Goal: Information Seeking & Learning: Learn about a topic

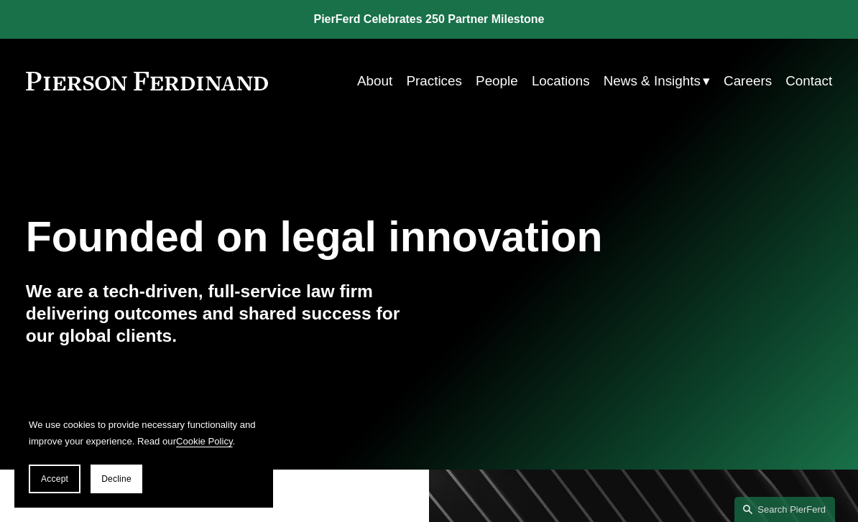
click at [570, 80] on link "Locations" at bounding box center [561, 81] width 58 height 27
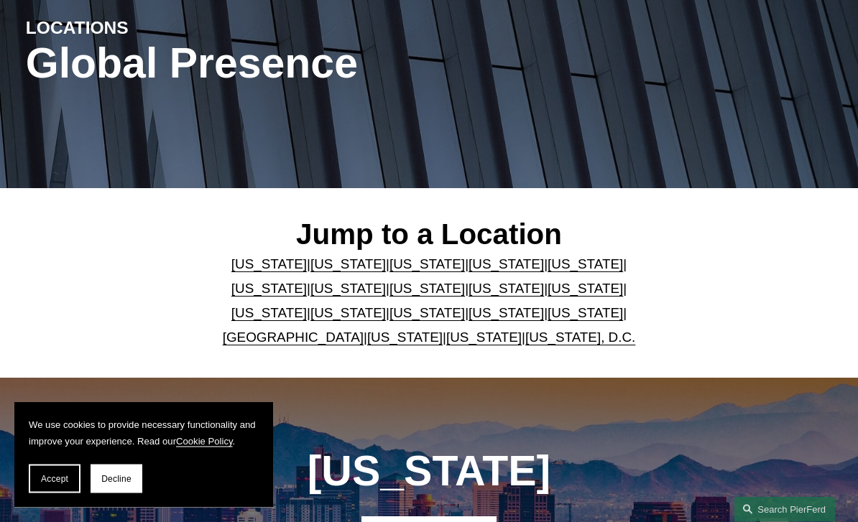
scroll to position [164, 0]
click at [290, 339] on link "United Kingdom" at bounding box center [293, 337] width 141 height 15
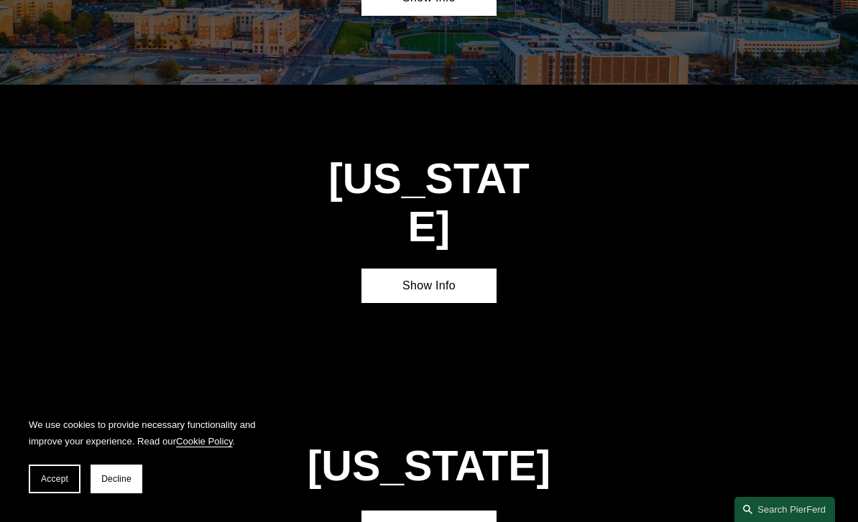
scroll to position [4226, 0]
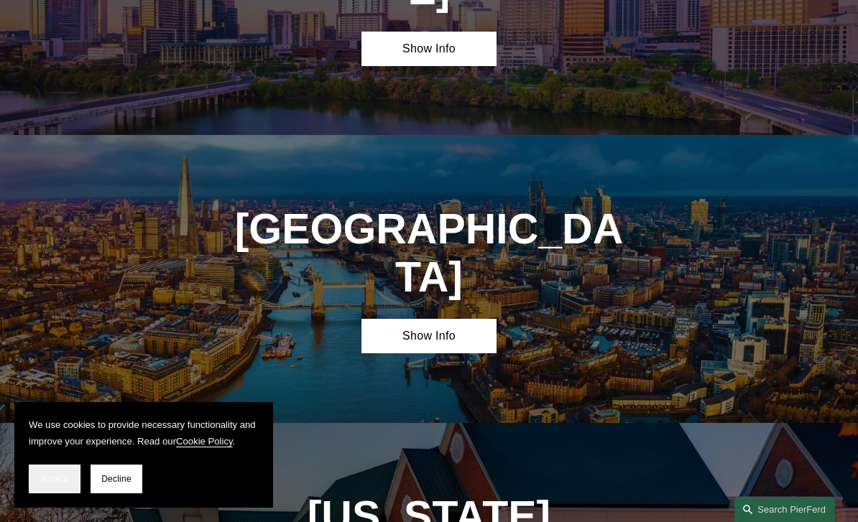
click at [52, 474] on span "Accept" at bounding box center [54, 479] width 27 height 10
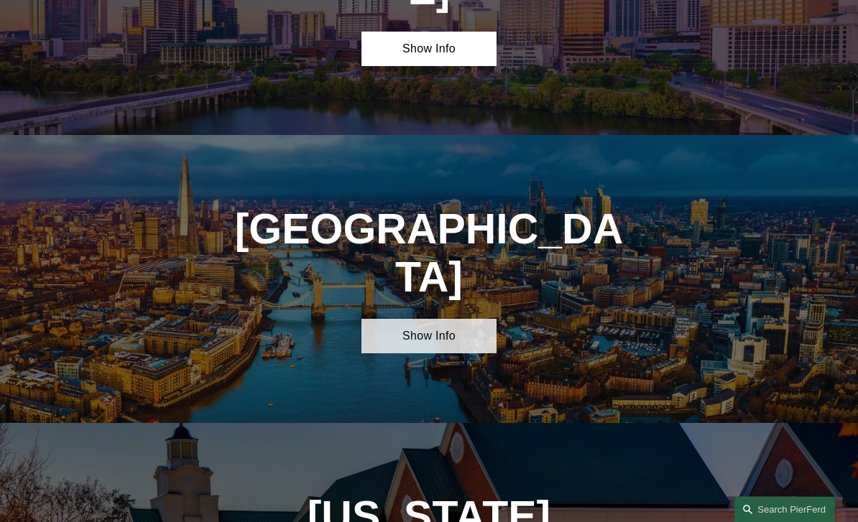
click at [460, 319] on link "Show Info" at bounding box center [428, 336] width 134 height 34
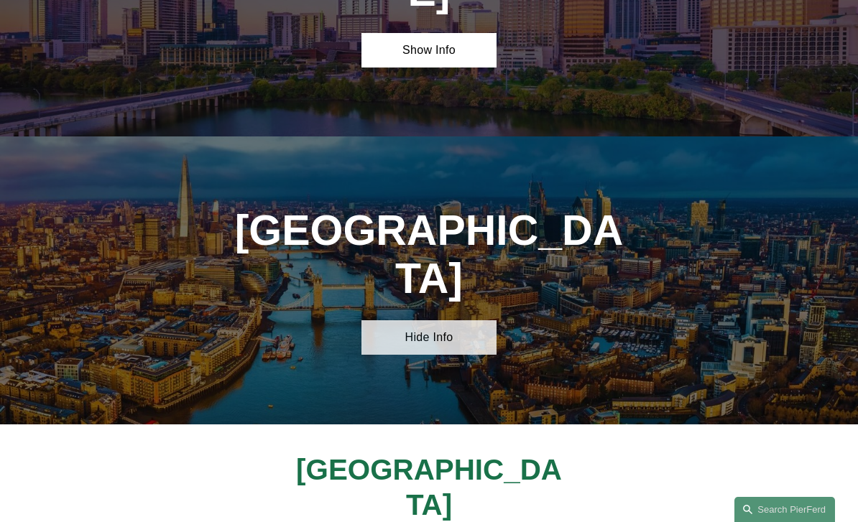
scroll to position [4198, 0]
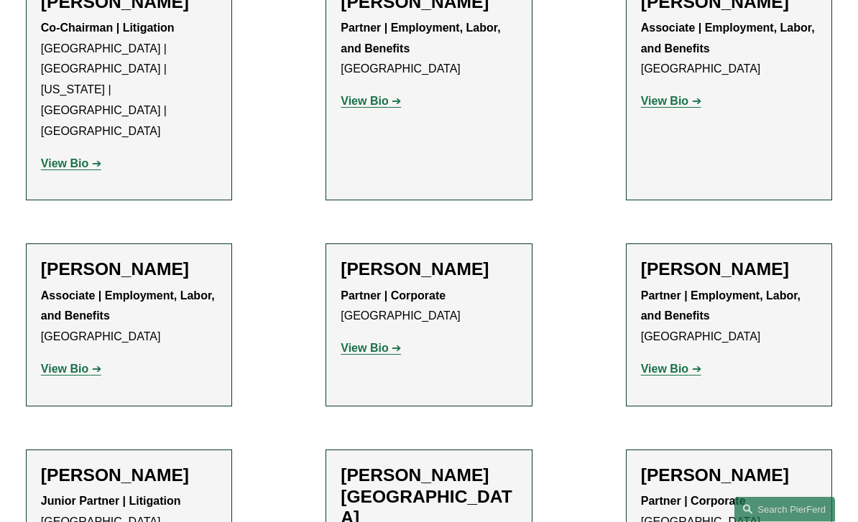
scroll to position [834, 0]
click at [369, 342] on strong "View Bio" at bounding box center [364, 348] width 47 height 12
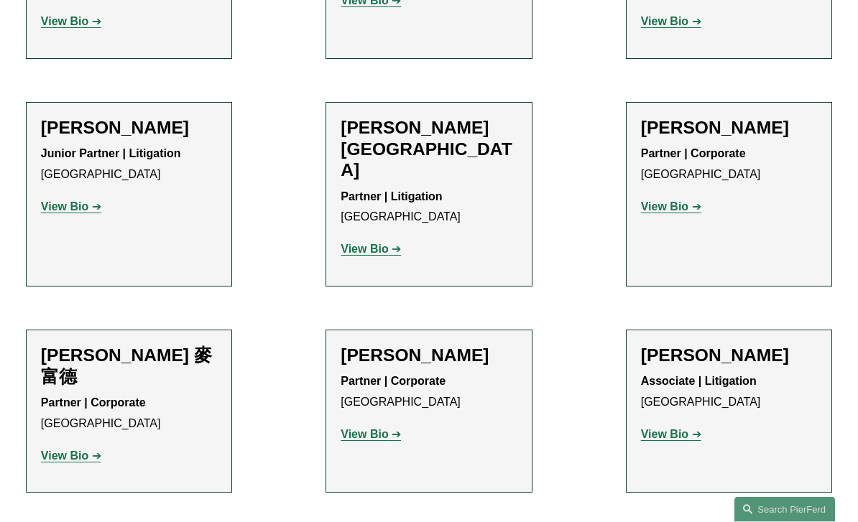
scroll to position [1180, 0]
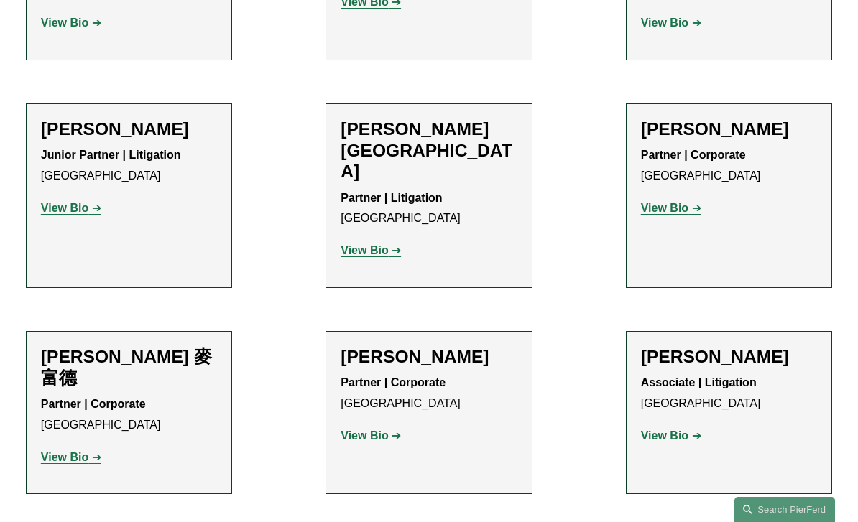
click at [88, 451] on link "View Bio" at bounding box center [71, 457] width 60 height 12
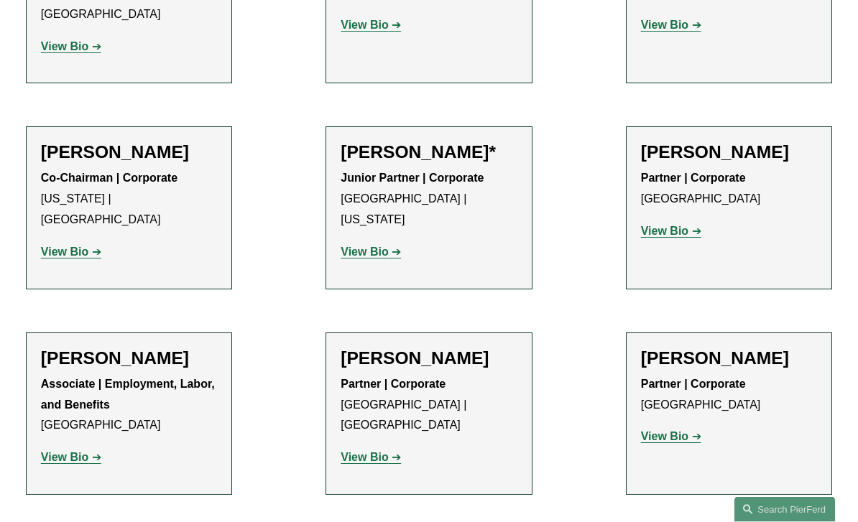
scroll to position [1591, 0]
click at [75, 451] on strong "View Bio" at bounding box center [64, 457] width 47 height 12
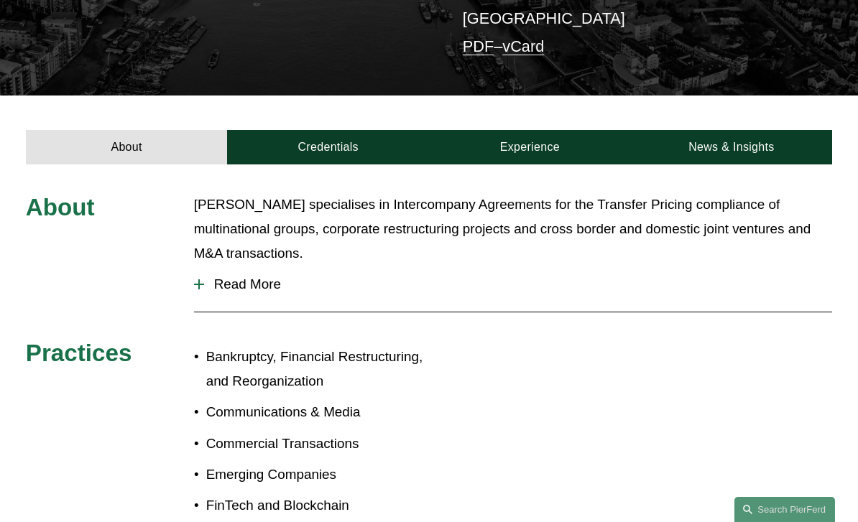
scroll to position [376, 0]
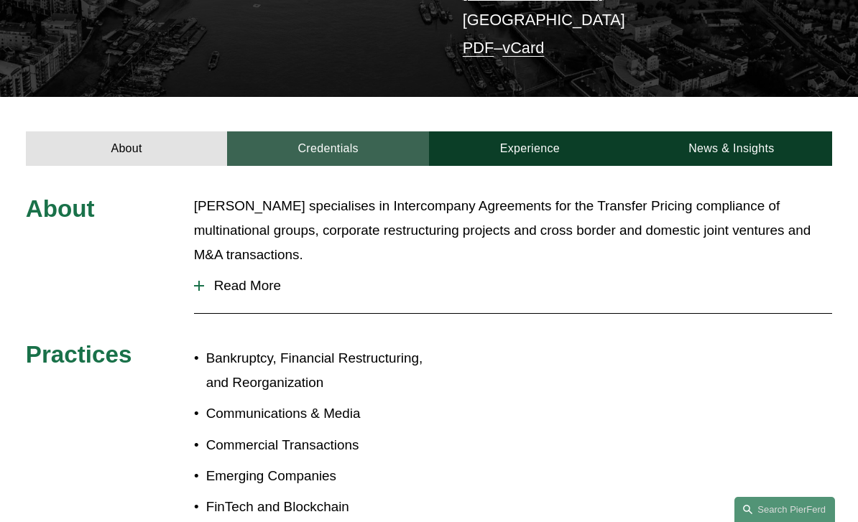
click at [328, 131] on link "Credentials" at bounding box center [328, 148] width 202 height 34
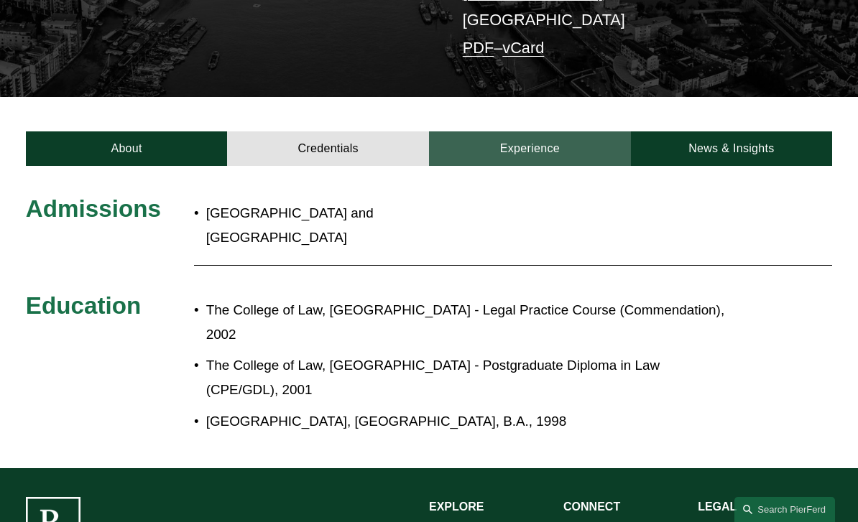
click at [548, 131] on link "Experience" at bounding box center [530, 148] width 202 height 34
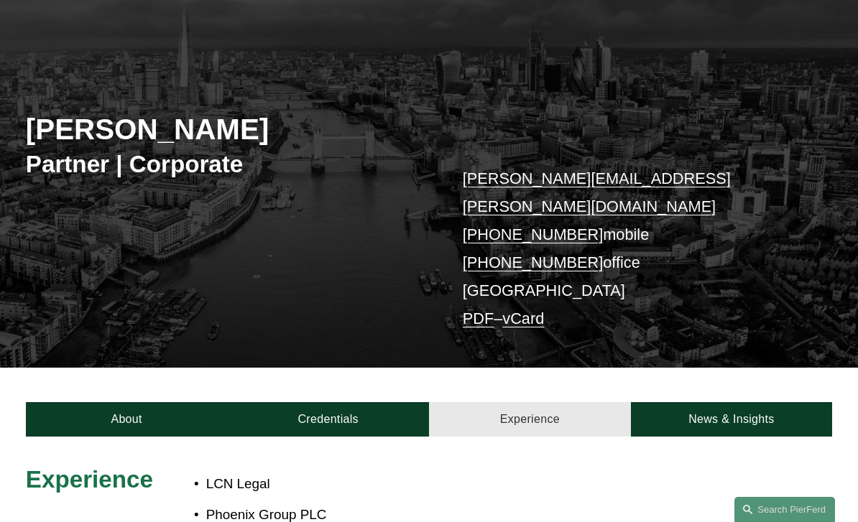
scroll to position [96, 0]
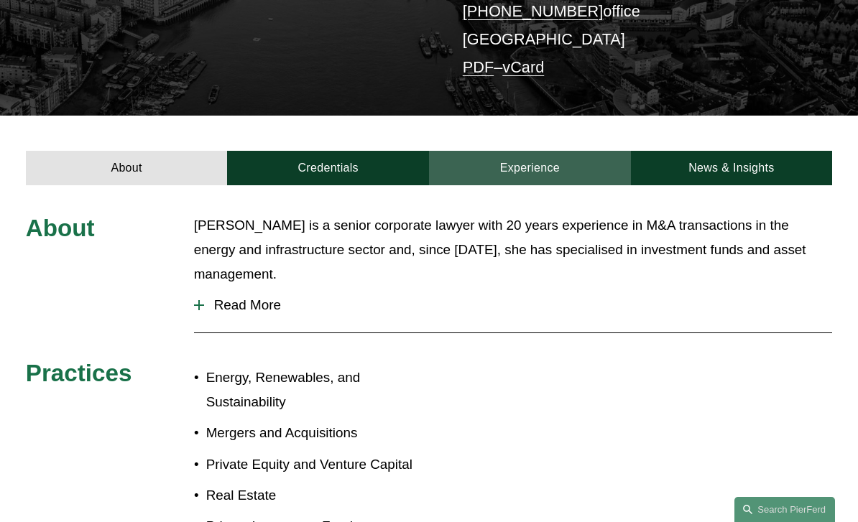
click at [540, 168] on link "Experience" at bounding box center [530, 168] width 202 height 34
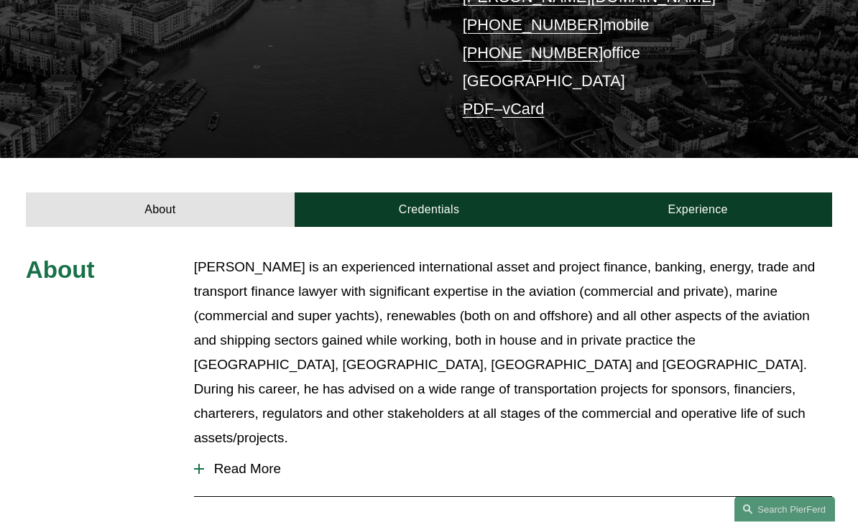
scroll to position [318, 0]
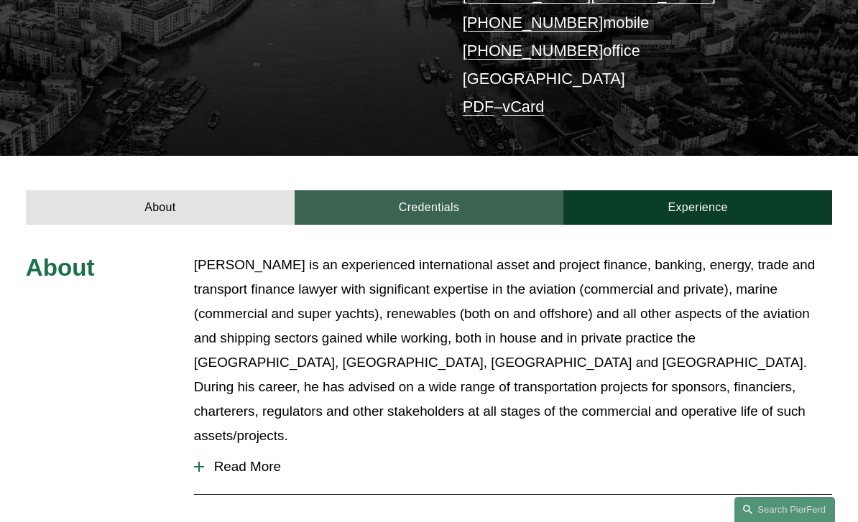
click at [451, 190] on link "Credentials" at bounding box center [429, 207] width 269 height 34
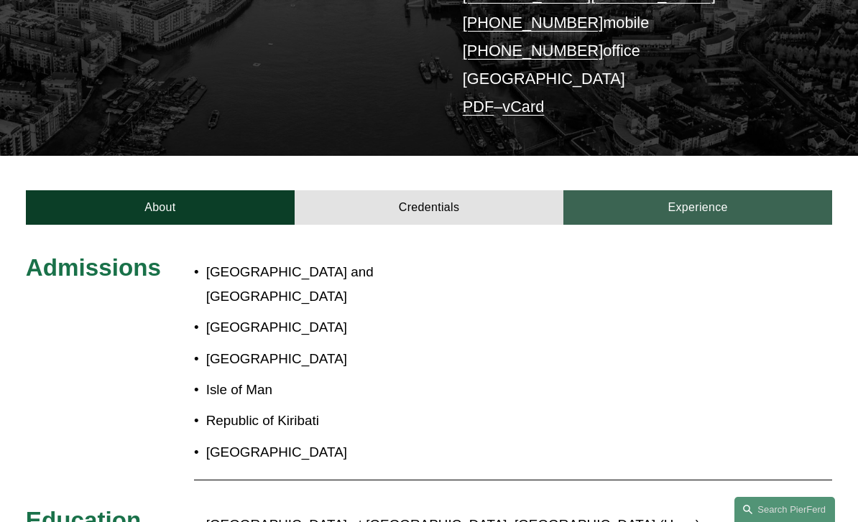
click at [711, 190] on link "Experience" at bounding box center [697, 207] width 269 height 34
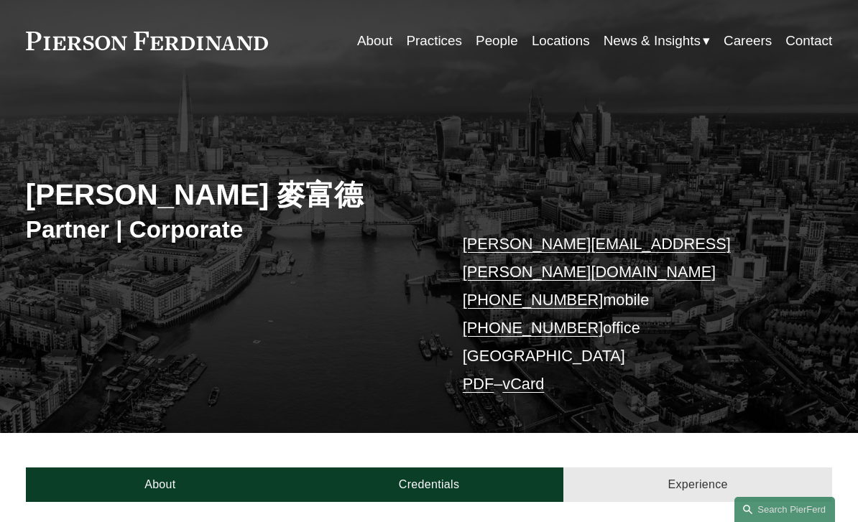
scroll to position [0, 0]
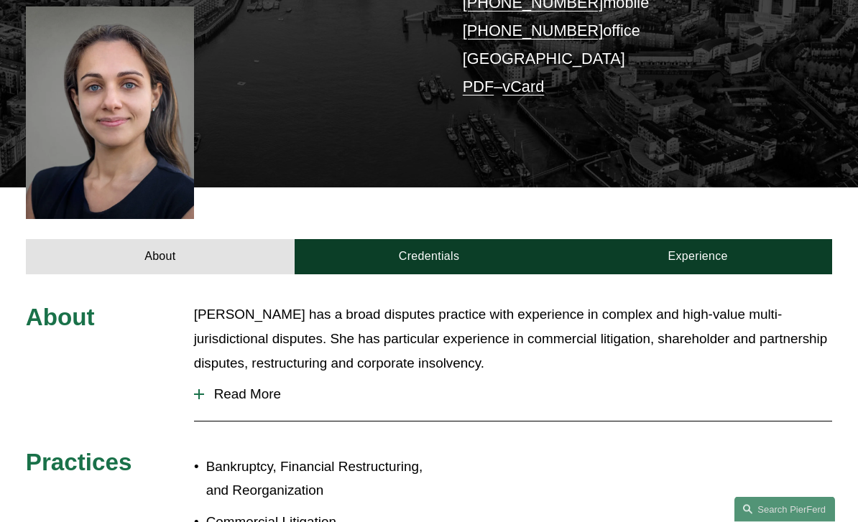
scroll to position [341, 0]
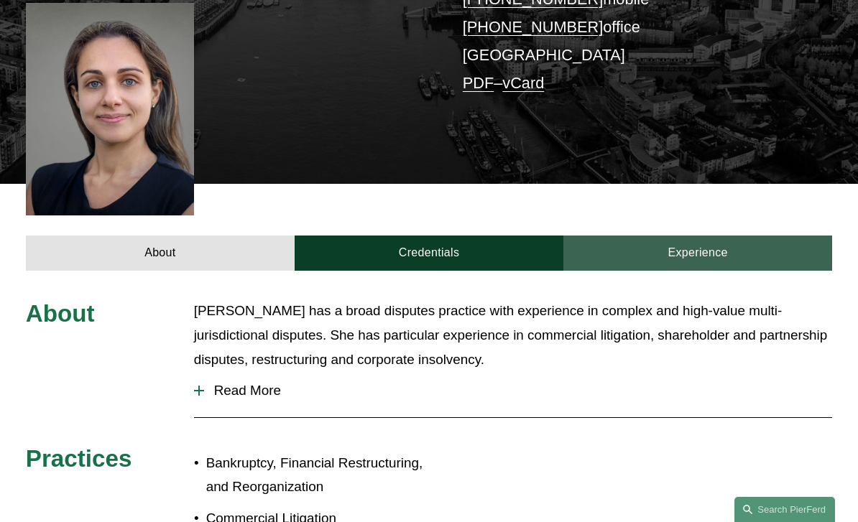
click at [702, 236] on link "Experience" at bounding box center [697, 253] width 269 height 34
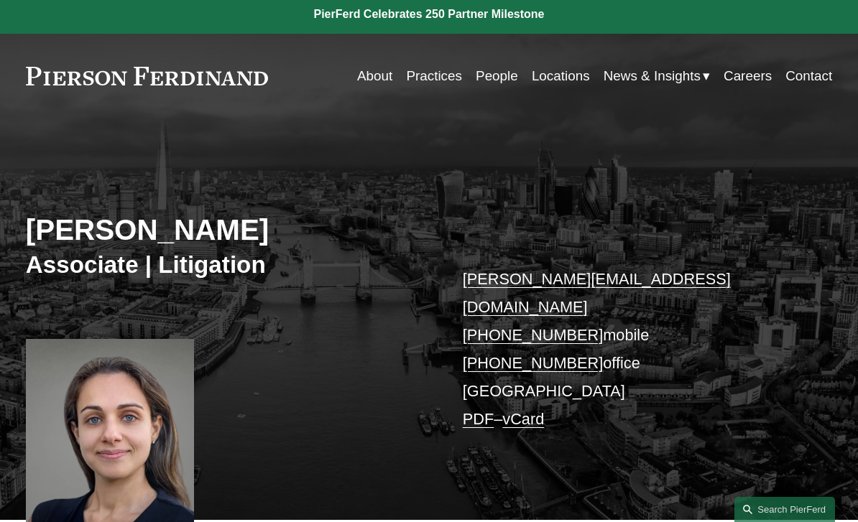
scroll to position [0, 0]
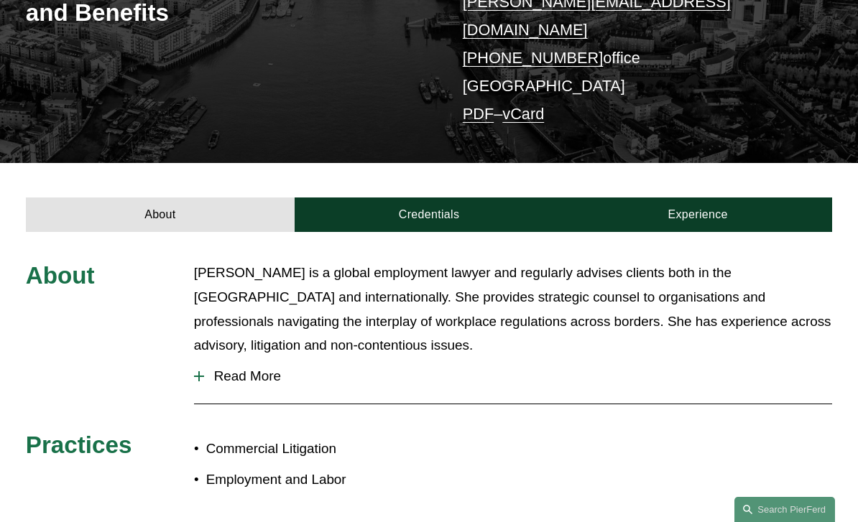
scroll to position [287, 0]
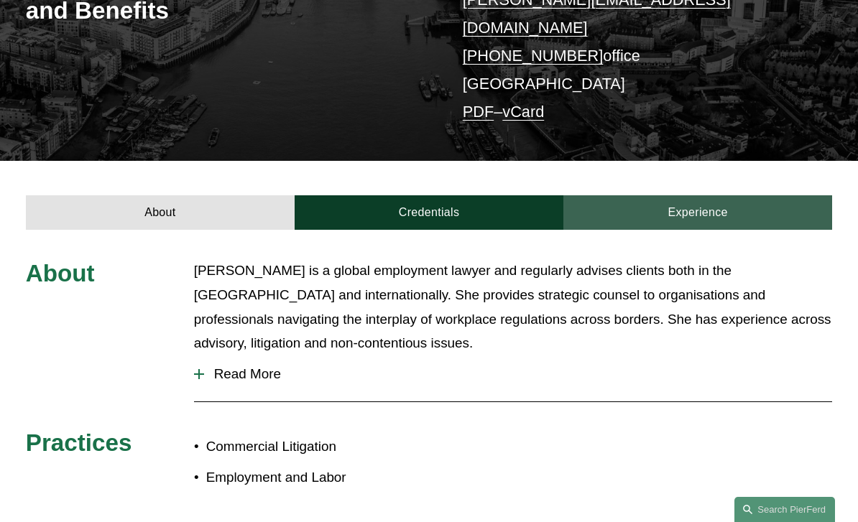
click at [698, 195] on link "Experience" at bounding box center [697, 212] width 269 height 34
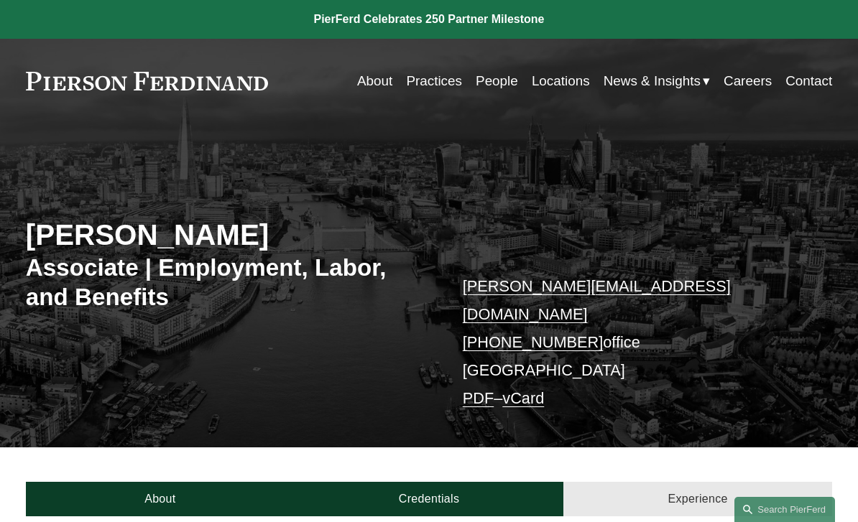
scroll to position [46, 0]
